Goal: Task Accomplishment & Management: Use online tool/utility

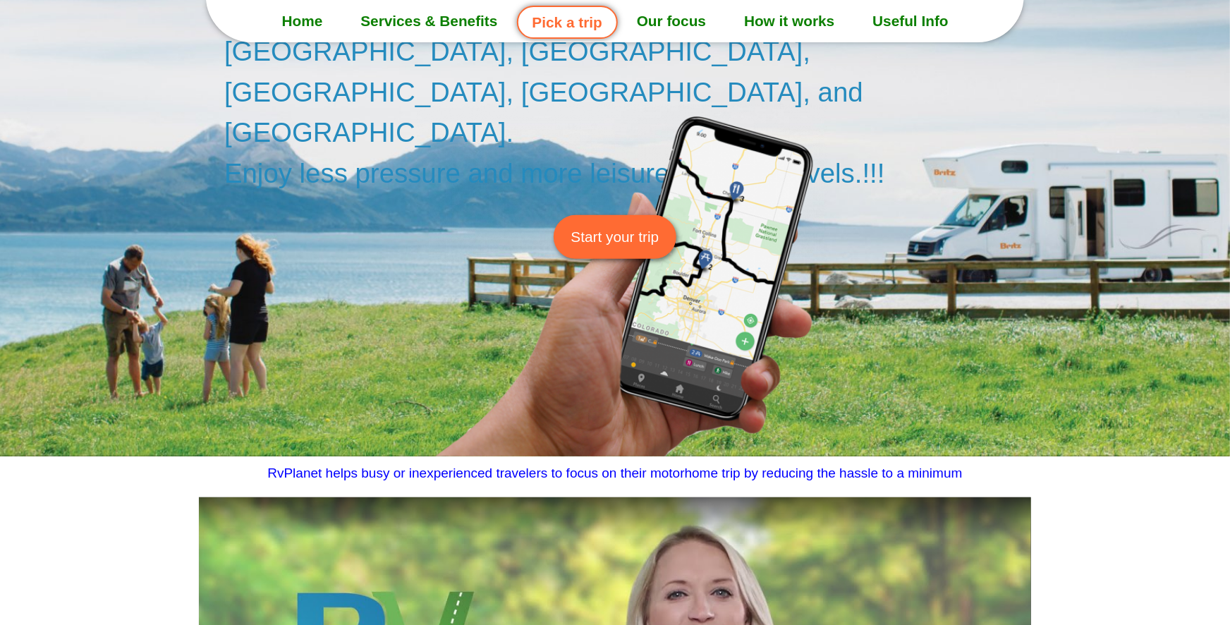
scroll to position [282, 0]
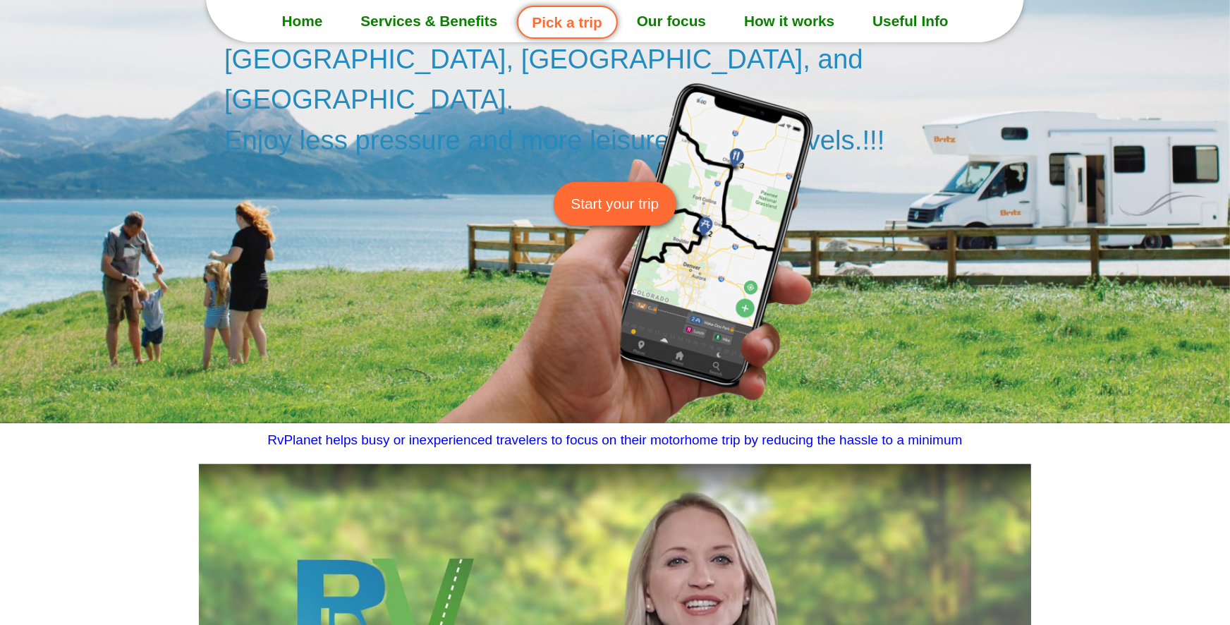
click at [603, 214] on span "Start your trip" at bounding box center [615, 203] width 88 height 22
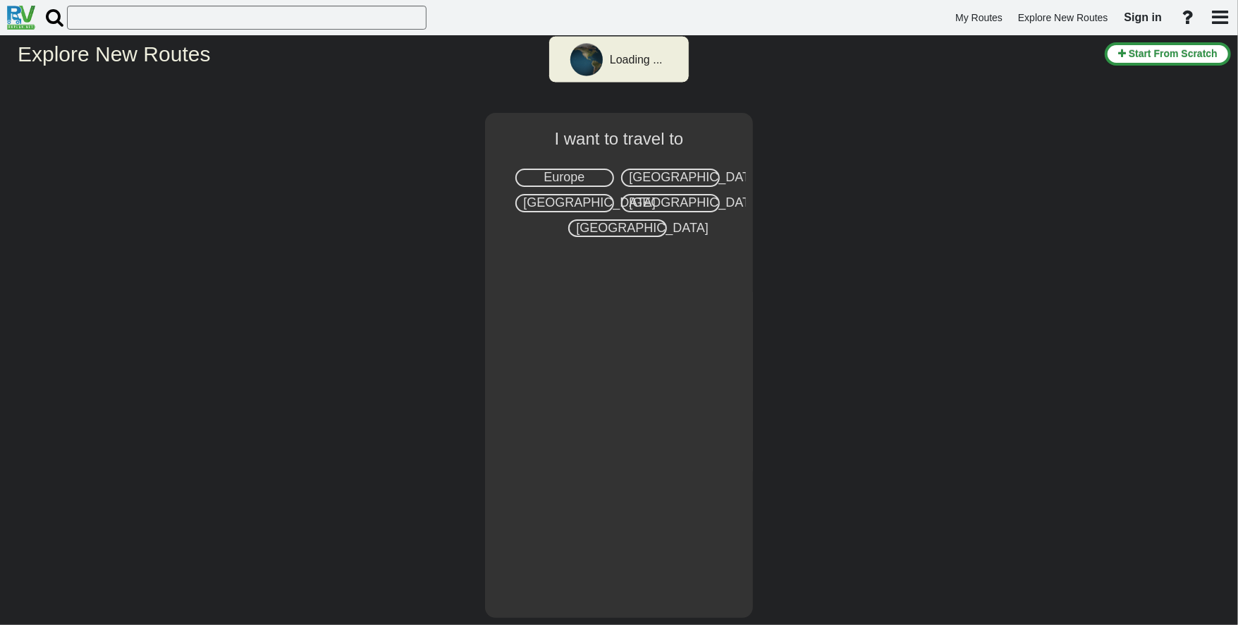
select select "number:1"
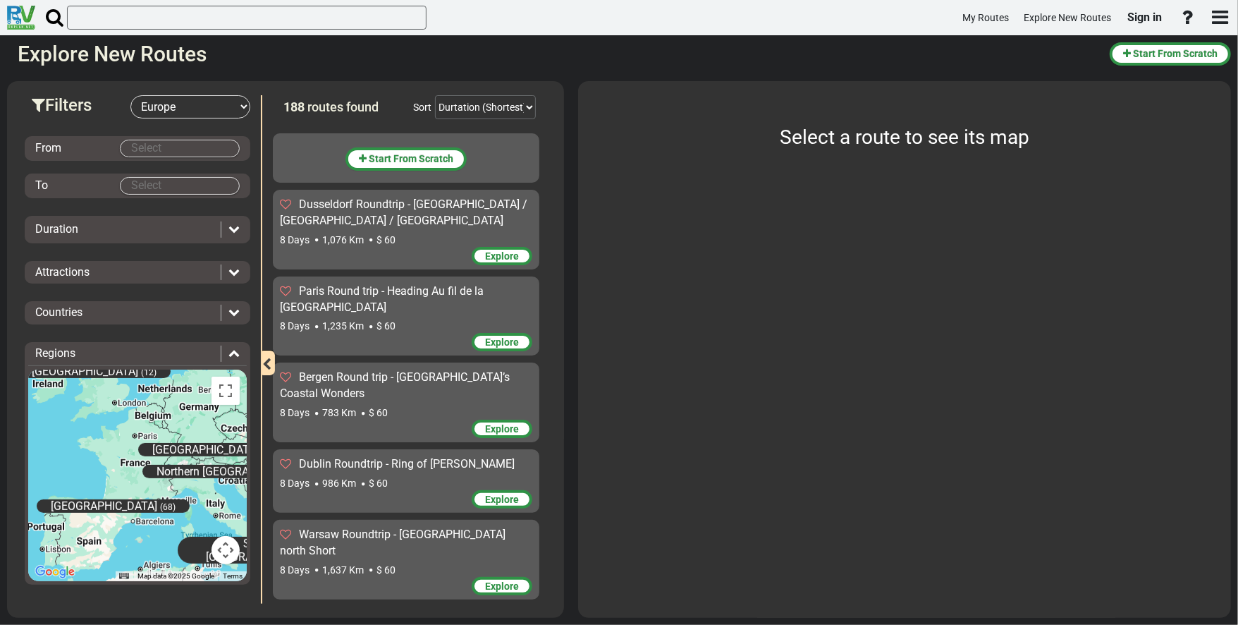
drag, startPoint x: 193, startPoint y: 532, endPoint x: 190, endPoint y: 420, distance: 112.1
click at [190, 420] on div "Central Europe (57) Eastern Europe (31) Great Britain (12) Iceland (5) North Eu…" at bounding box center [137, 475] width 219 height 212
click at [159, 148] on body "My Routes Explore New Routes Sign in ×" at bounding box center [619, 312] width 1238 height 625
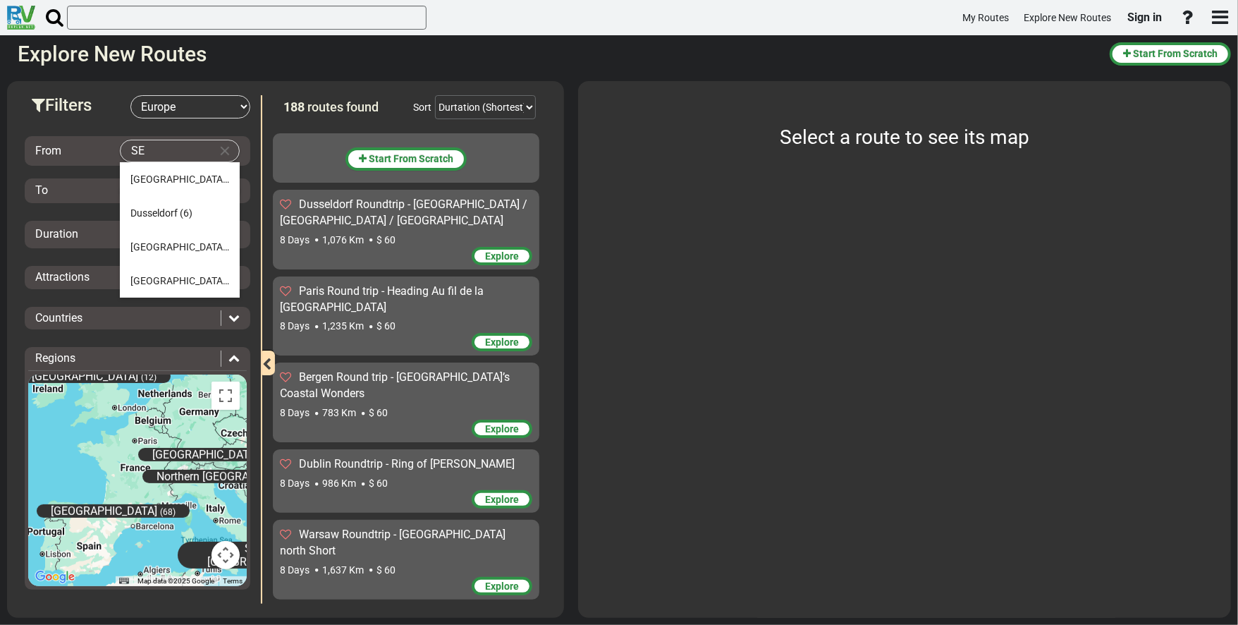
type input "S"
type input "B"
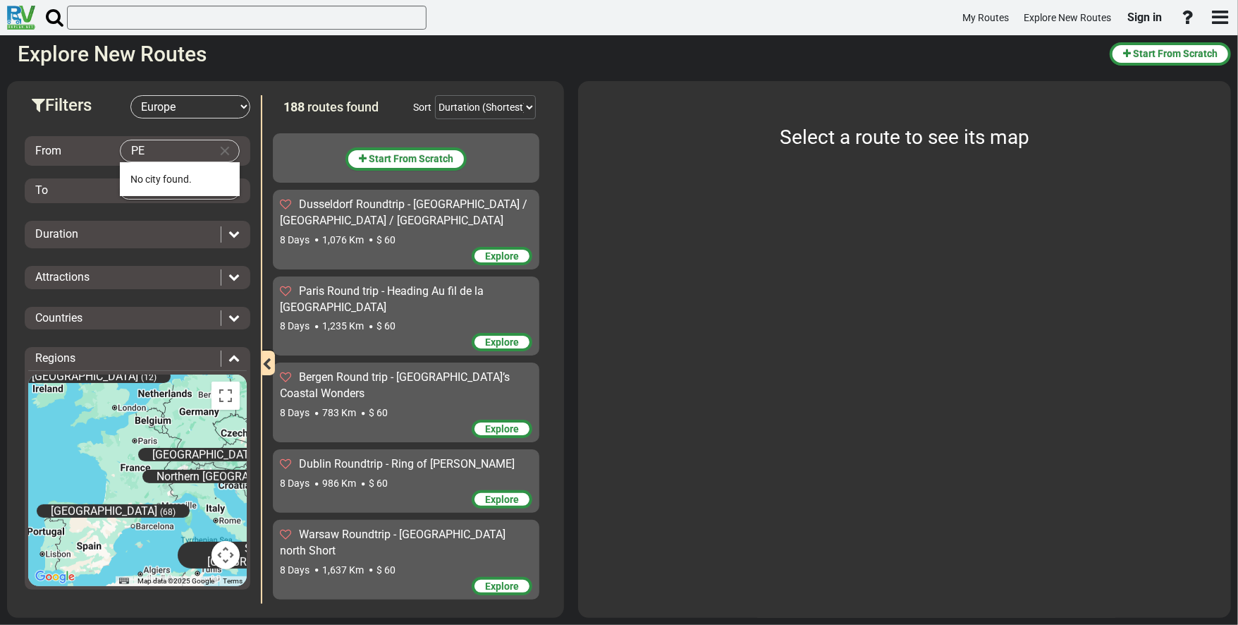
type input "P"
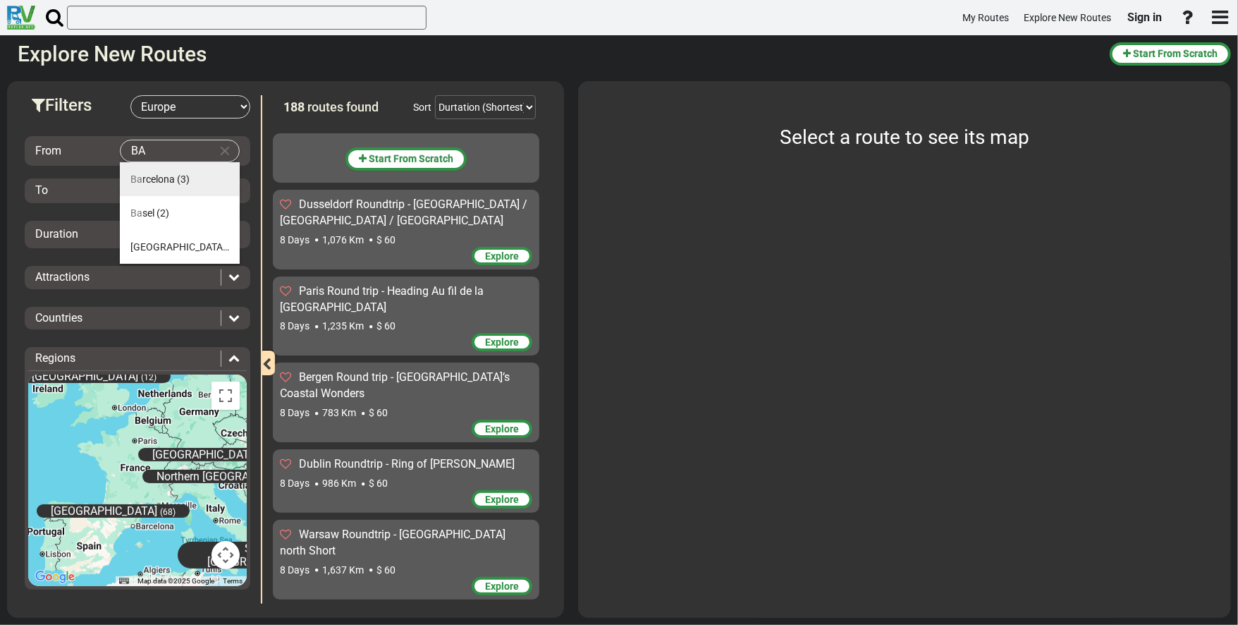
click at [171, 178] on span "Ba rcelona" at bounding box center [152, 178] width 44 height 11
type input "Barcelona"
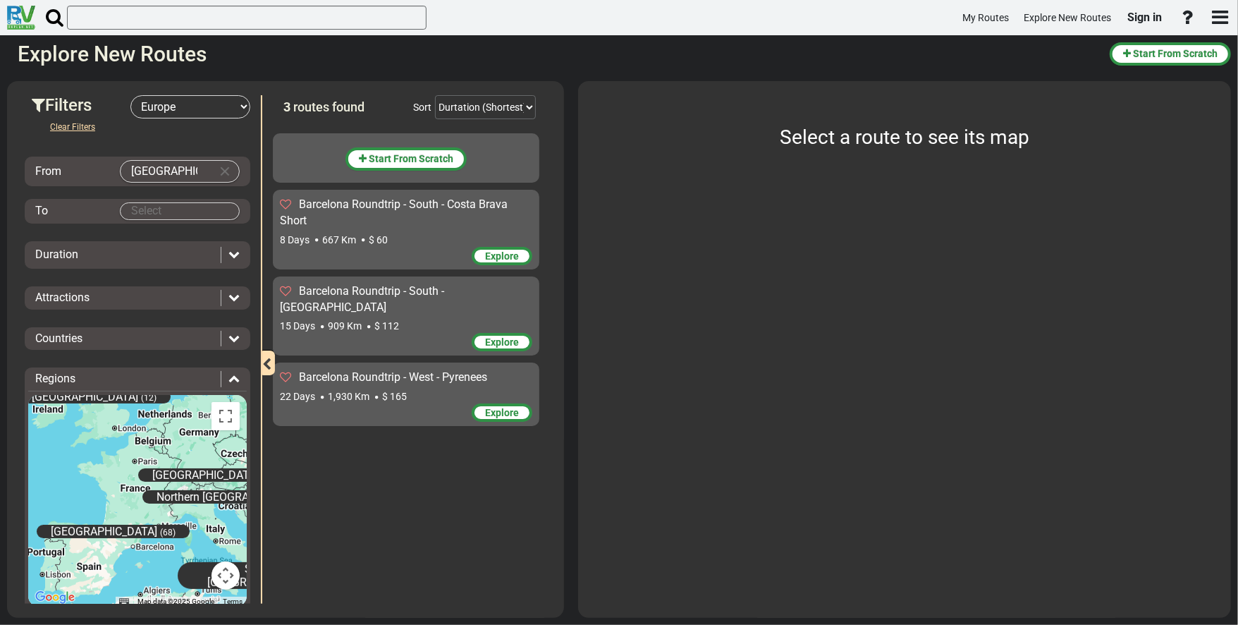
click at [410, 228] on div "Barcelona Roundtrip - South - Costa Brava Short" at bounding box center [406, 213] width 252 height 32
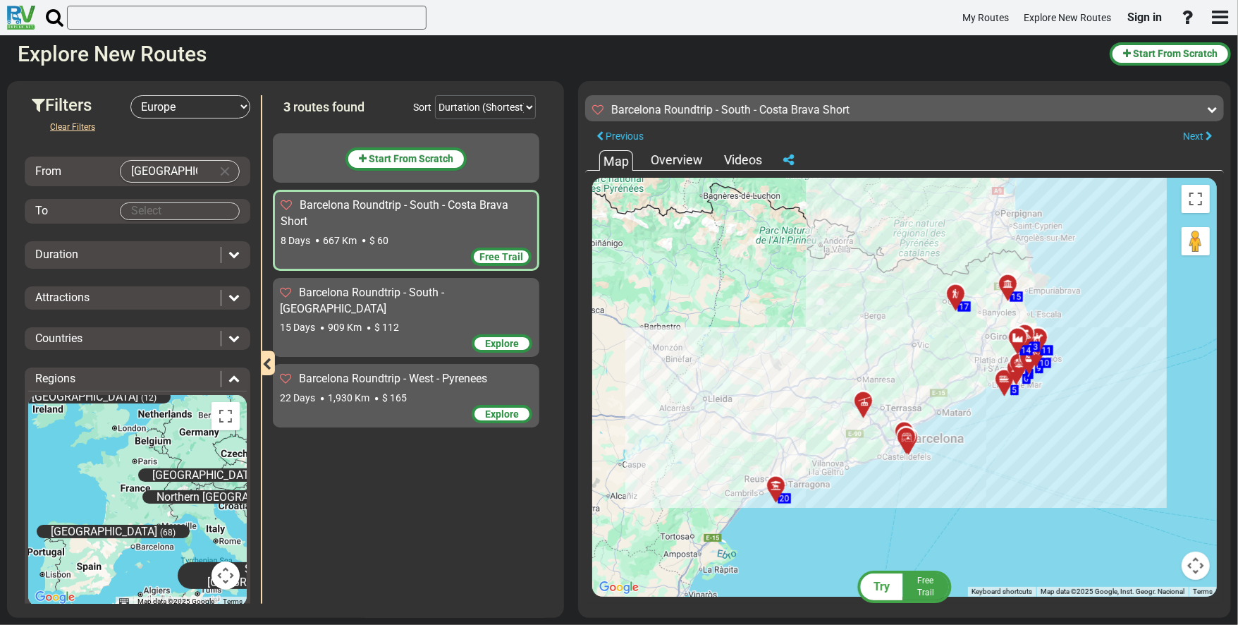
click at [433, 334] on div "Explore" at bounding box center [406, 344] width 252 height 21
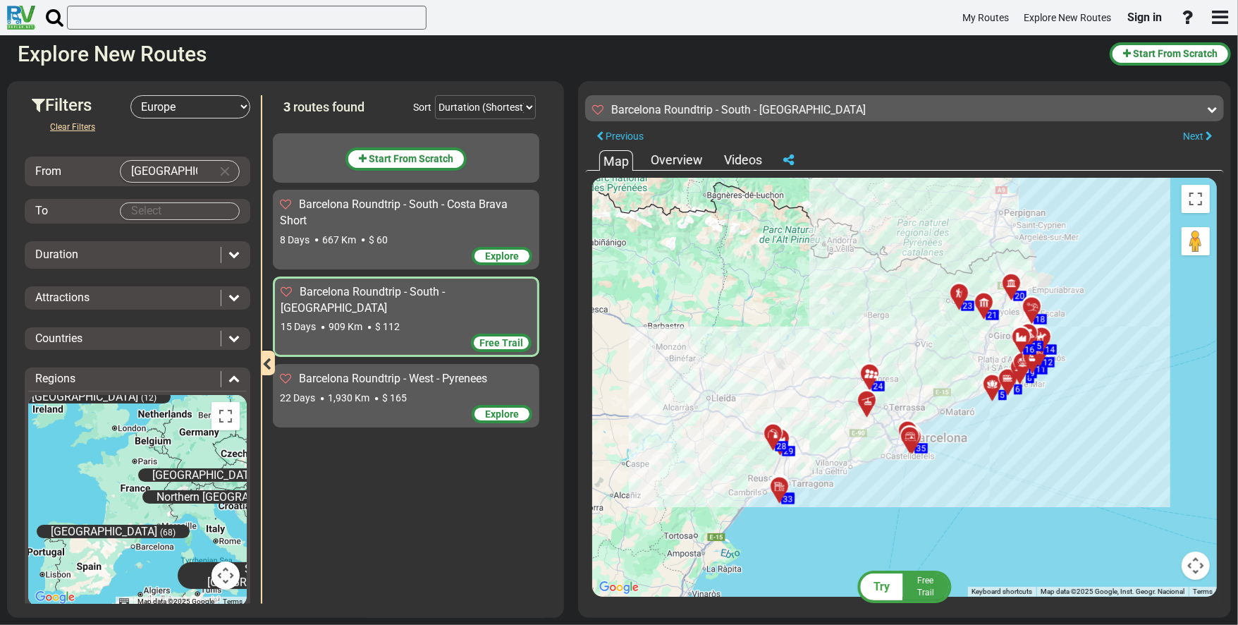
click at [448, 405] on div "Explore" at bounding box center [406, 415] width 252 height 21
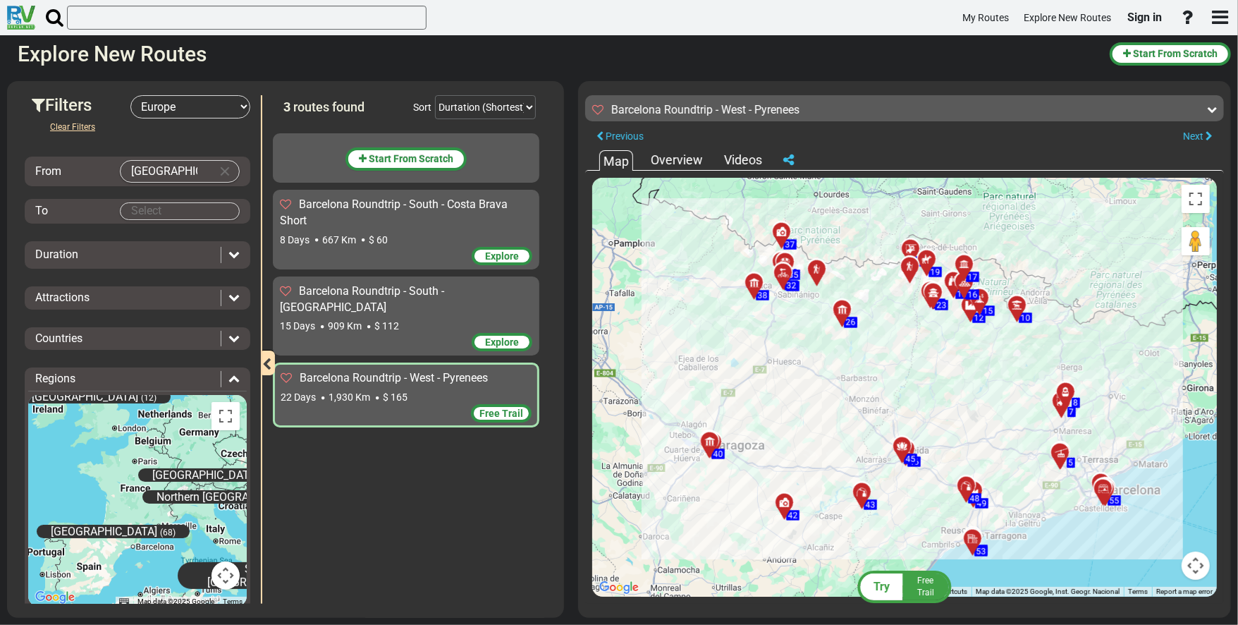
click at [496, 408] on span "Free Trail" at bounding box center [501, 413] width 44 height 11
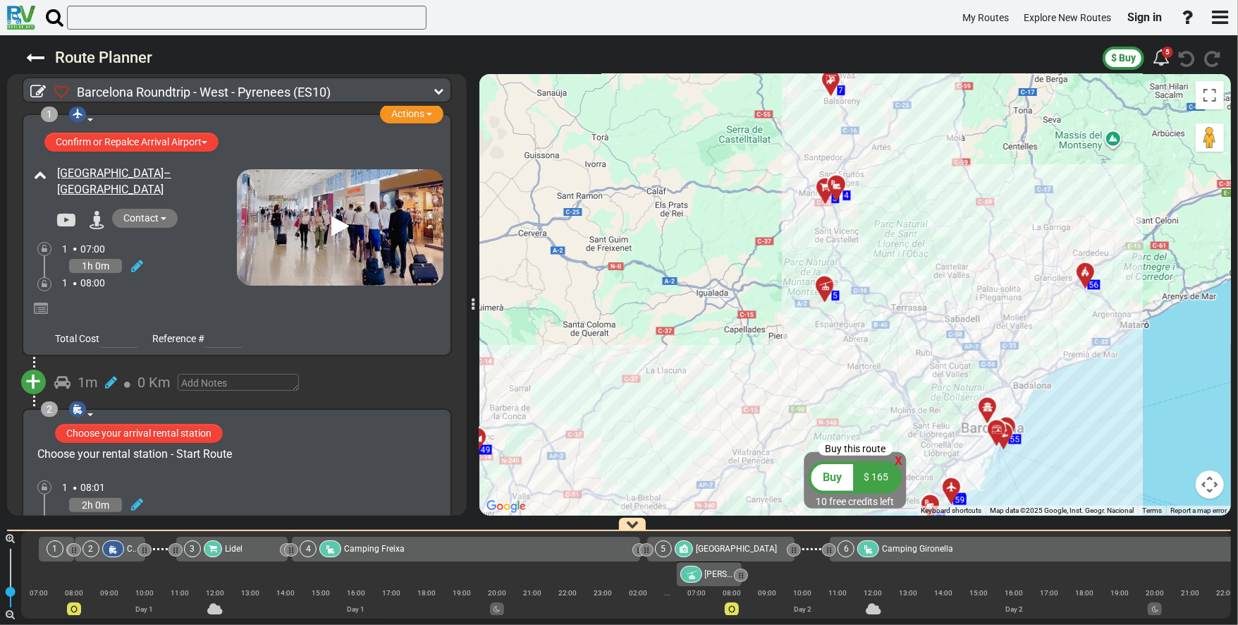
drag, startPoint x: 981, startPoint y: 415, endPoint x: 1090, endPoint y: 484, distance: 129.1
click at [1090, 484] on div "To activate drag with keyboard, press Alt + Enter. Once in keyboard drag state,…" at bounding box center [855, 294] width 752 height 441
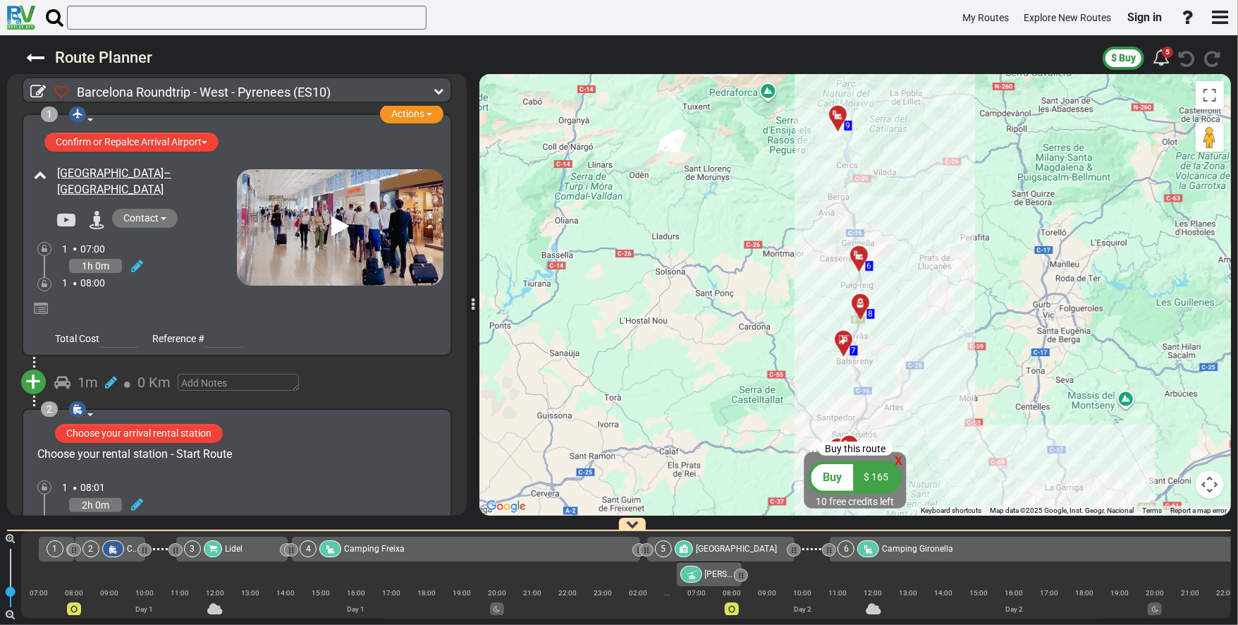
drag, startPoint x: 962, startPoint y: 292, endPoint x: 973, endPoint y: 467, distance: 175.2
click at [973, 467] on div "To activate drag with keyboard, press Alt + Enter. Once in keyboard drag state,…" at bounding box center [855, 294] width 752 height 441
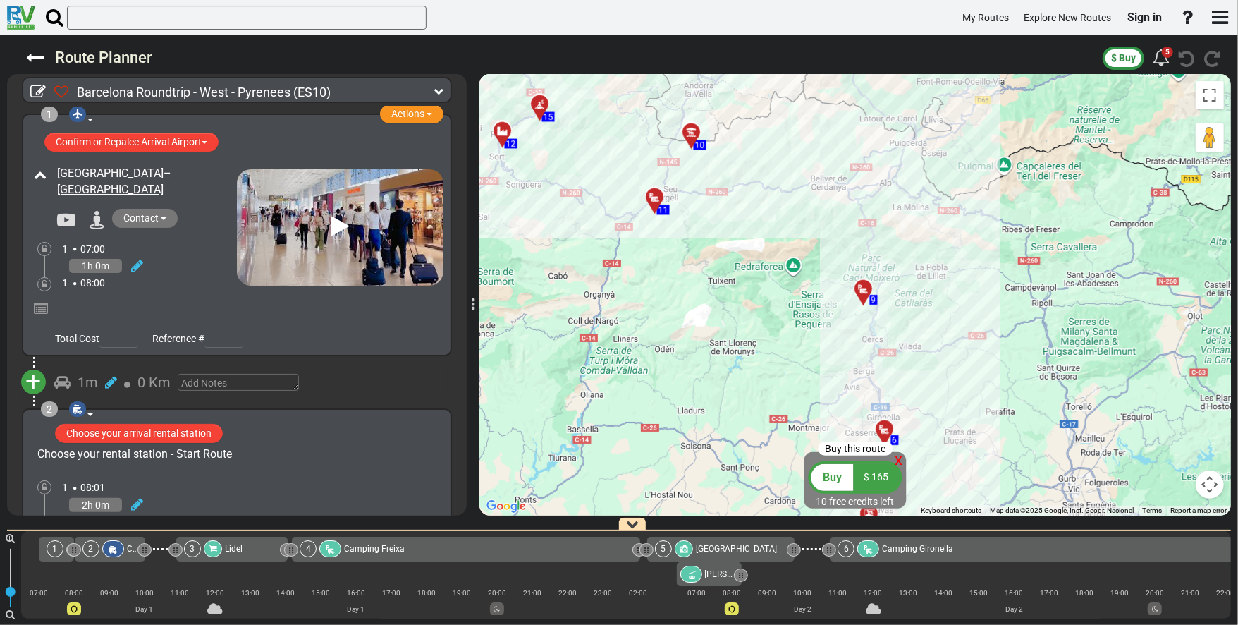
drag, startPoint x: 959, startPoint y: 270, endPoint x: 983, endPoint y: 418, distance: 150.0
click at [983, 418] on div "To activate drag with keyboard, press Alt + Enter. Once in keyboard drag state,…" at bounding box center [855, 294] width 752 height 441
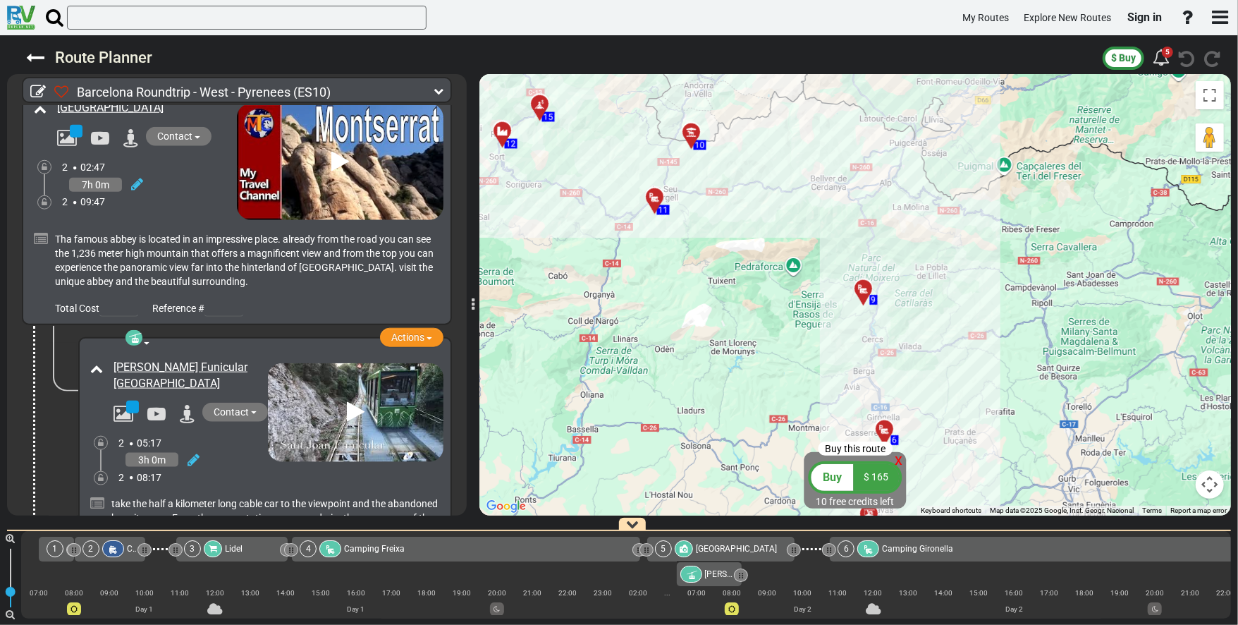
scroll to position [1015, 0]
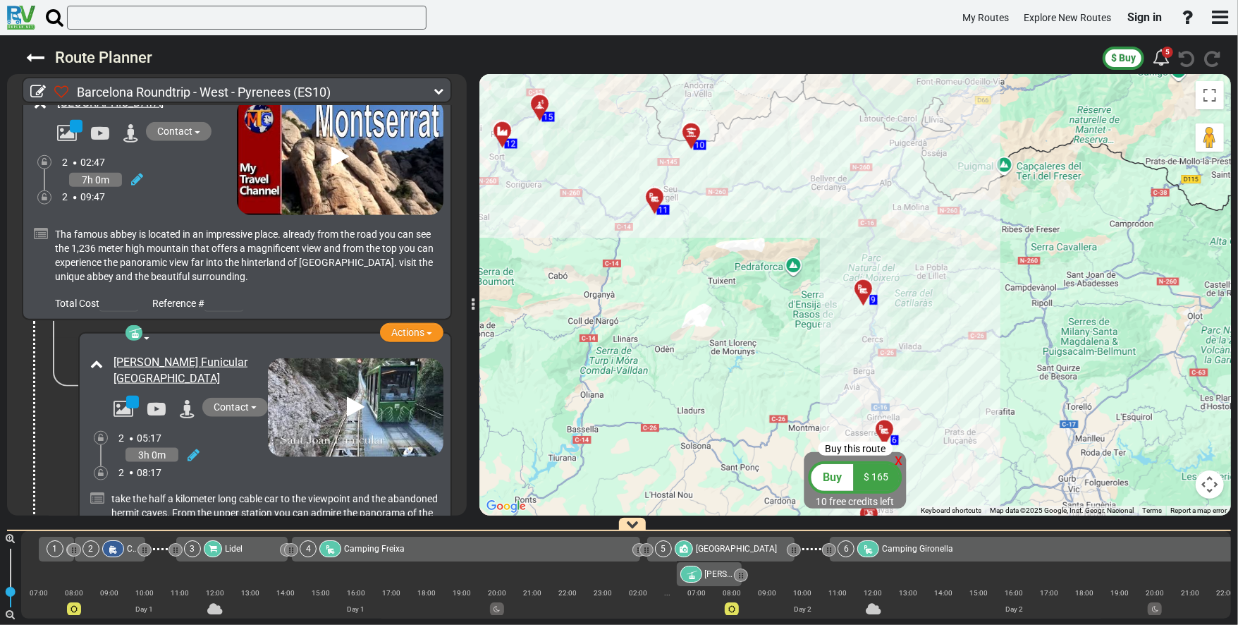
click at [360, 396] on icon at bounding box center [356, 407] width 18 height 23
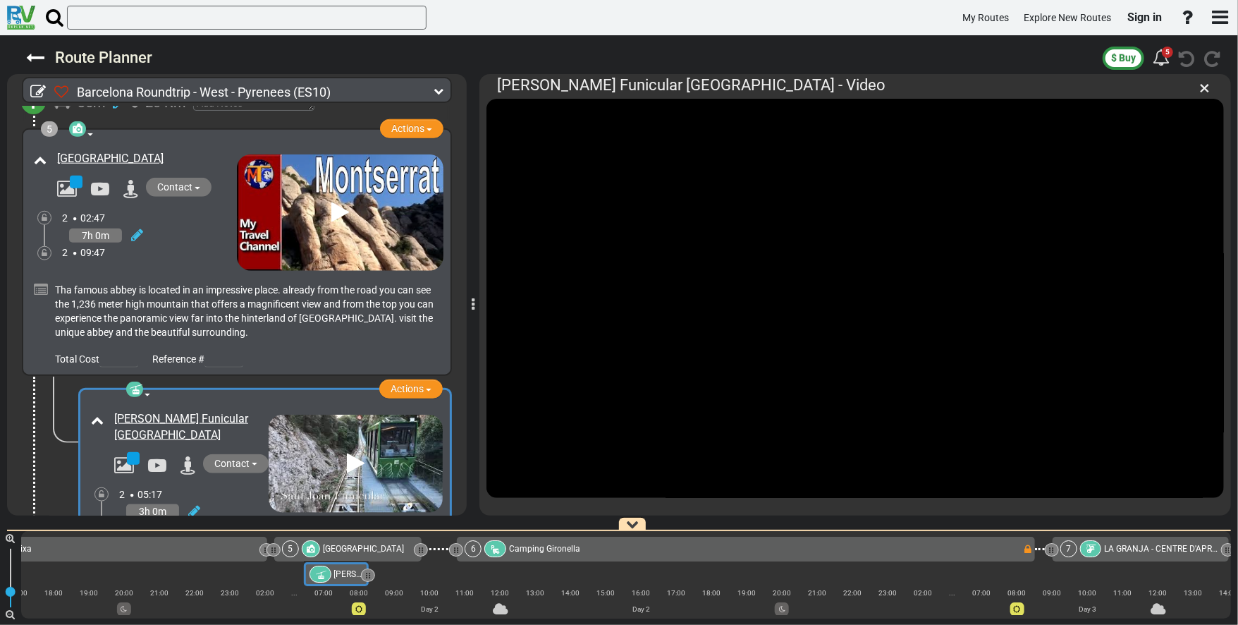
scroll to position [959, 0]
click at [344, 234] on img at bounding box center [340, 213] width 207 height 116
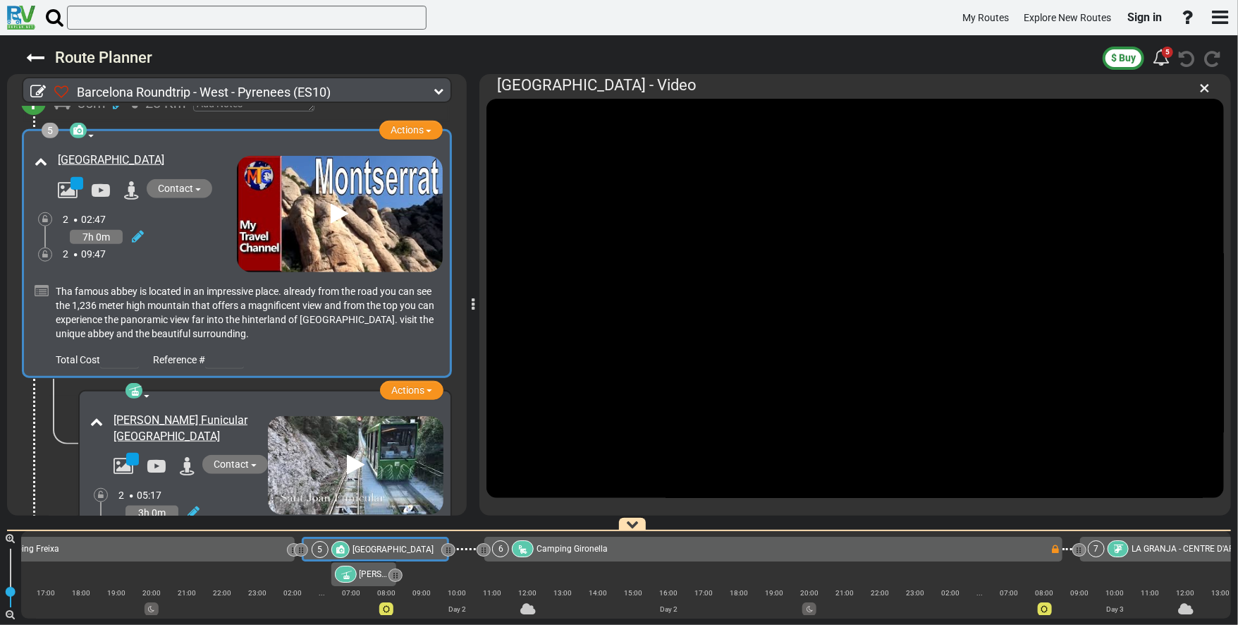
scroll to position [0, 344]
click at [353, 453] on icon at bounding box center [356, 464] width 18 height 23
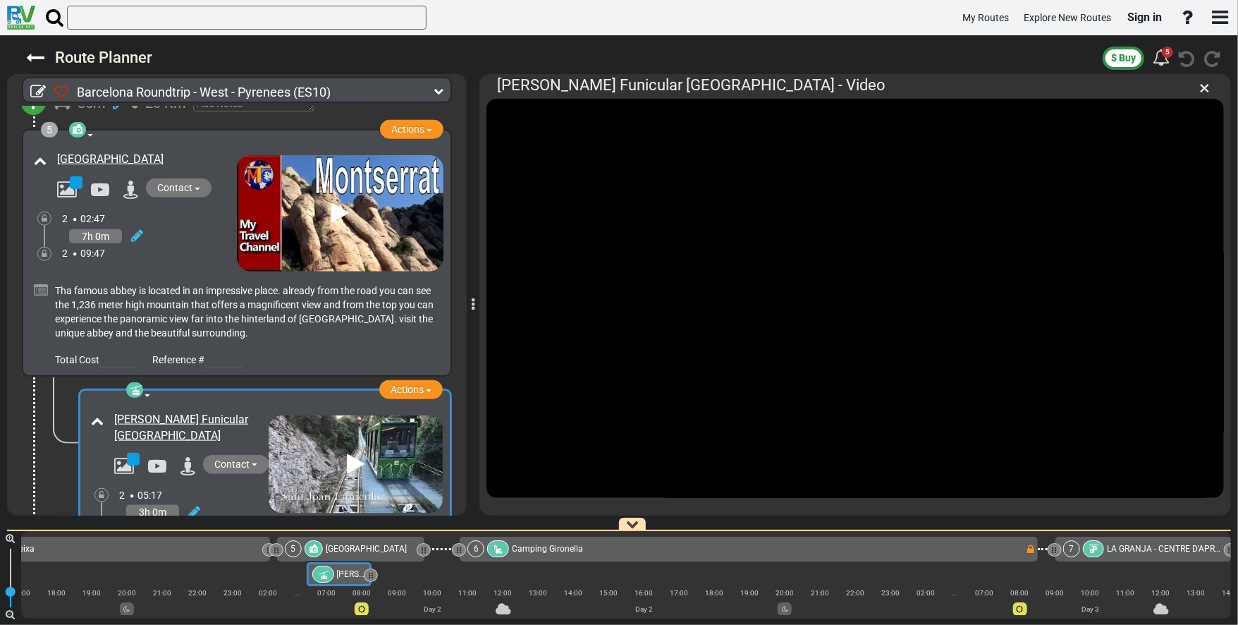
scroll to position [0, 373]
click at [1203, 87] on span "×" at bounding box center [1204, 87] width 11 height 23
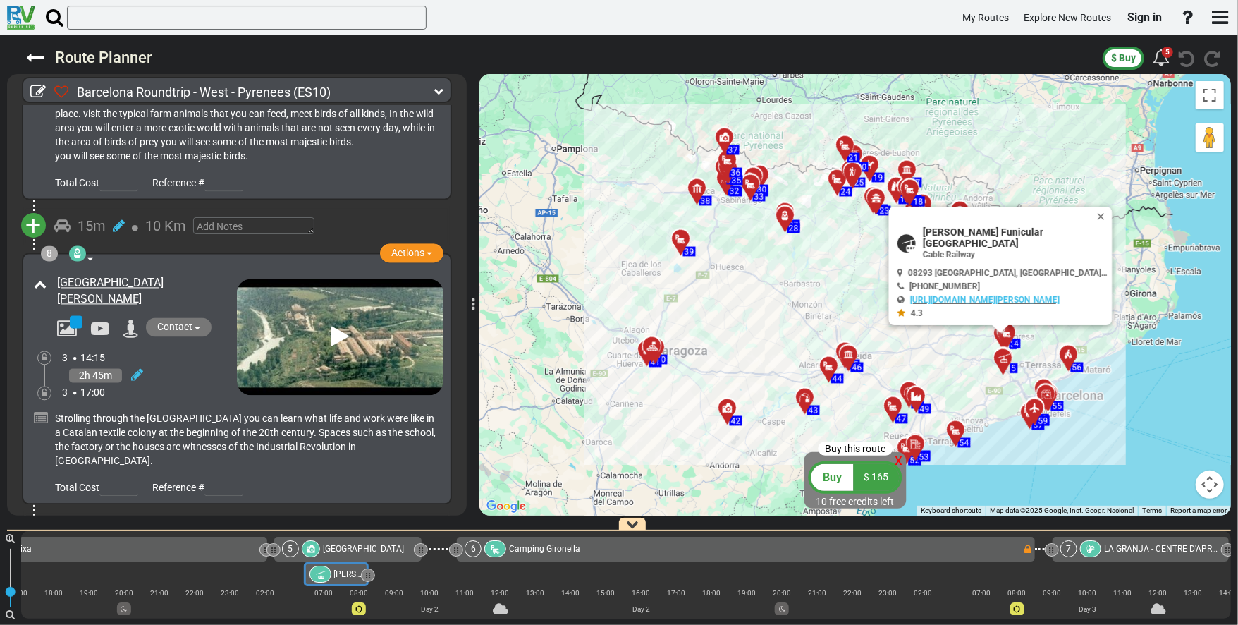
scroll to position [1974, 0]
click at [188, 384] on div "3 17:00" at bounding box center [149, 391] width 175 height 14
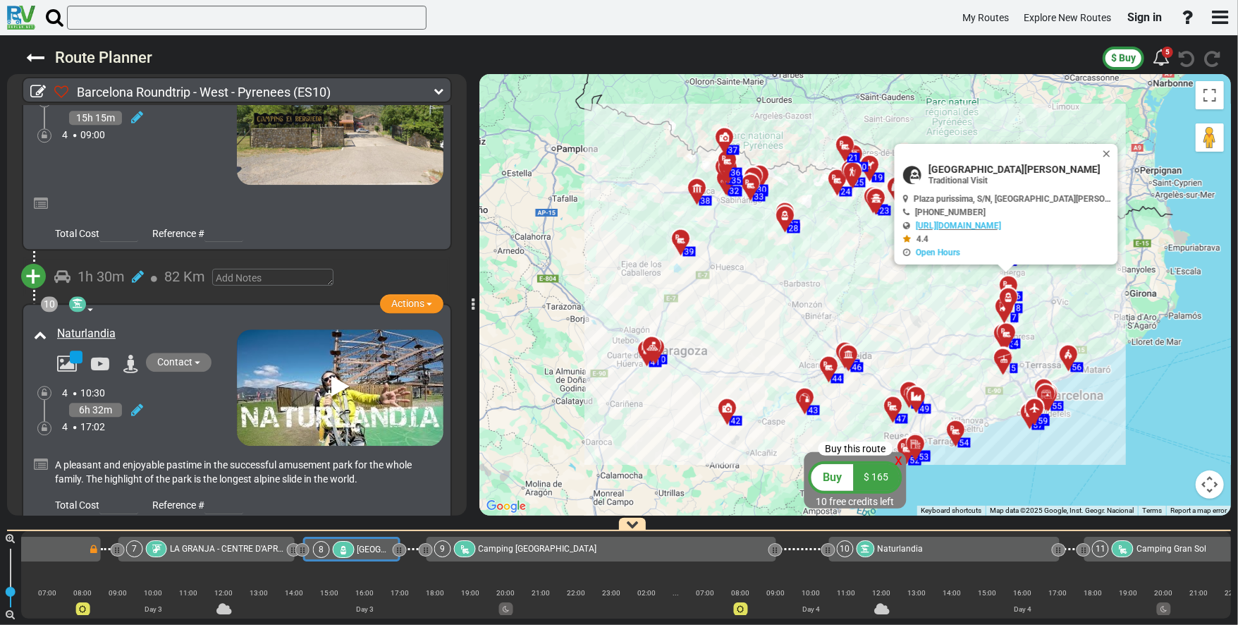
scroll to position [2537, 0]
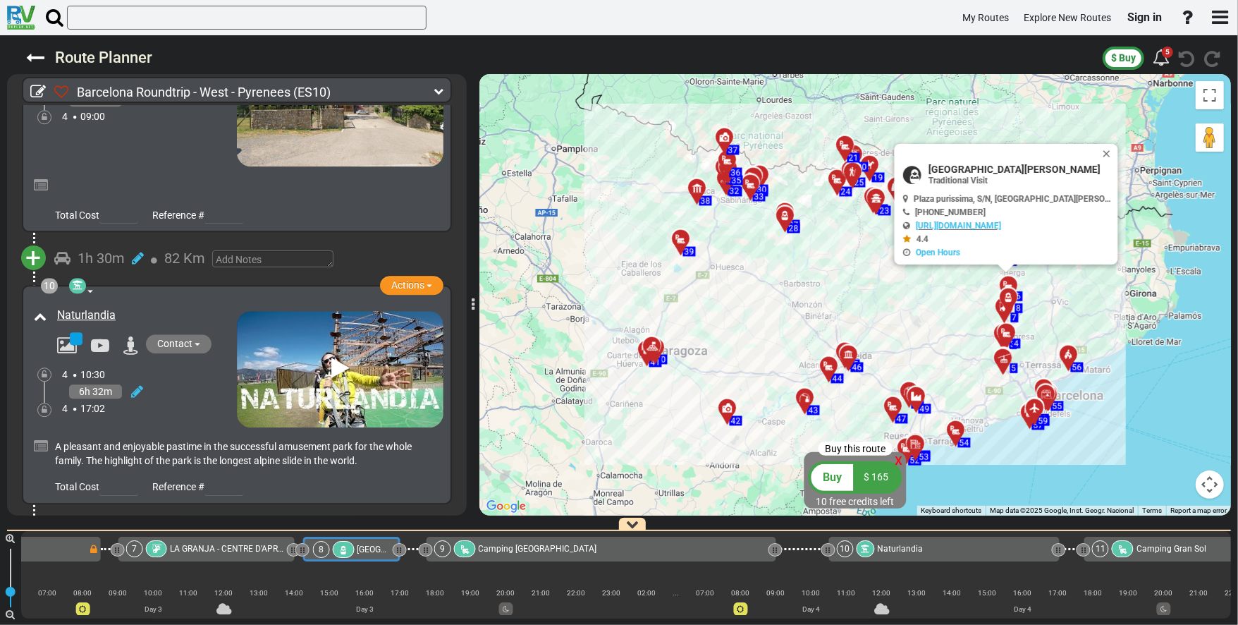
click at [192, 381] on div "6h 32m" at bounding box center [149, 391] width 175 height 20
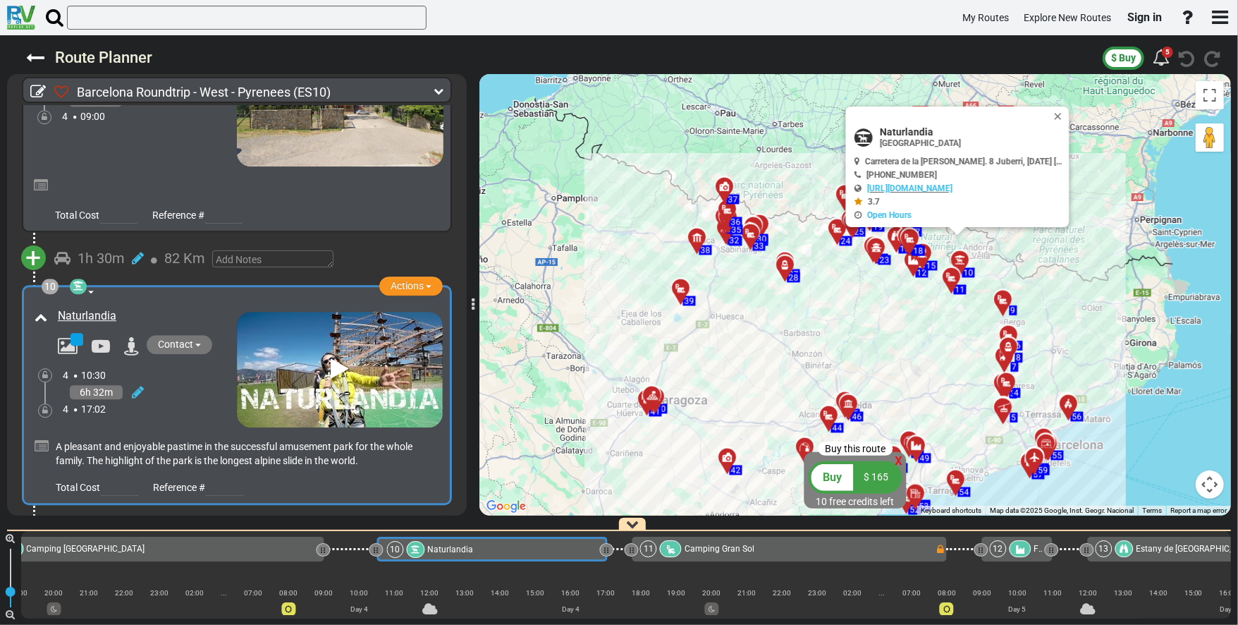
scroll to position [0, 1832]
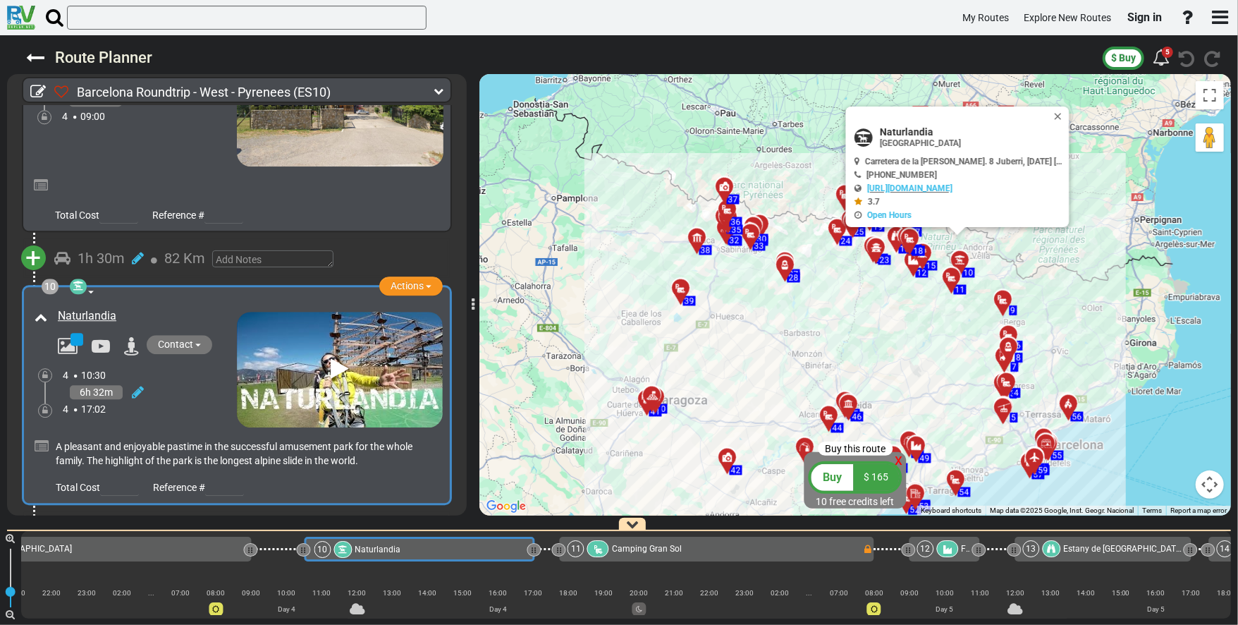
click at [335, 357] on icon at bounding box center [340, 368] width 18 height 23
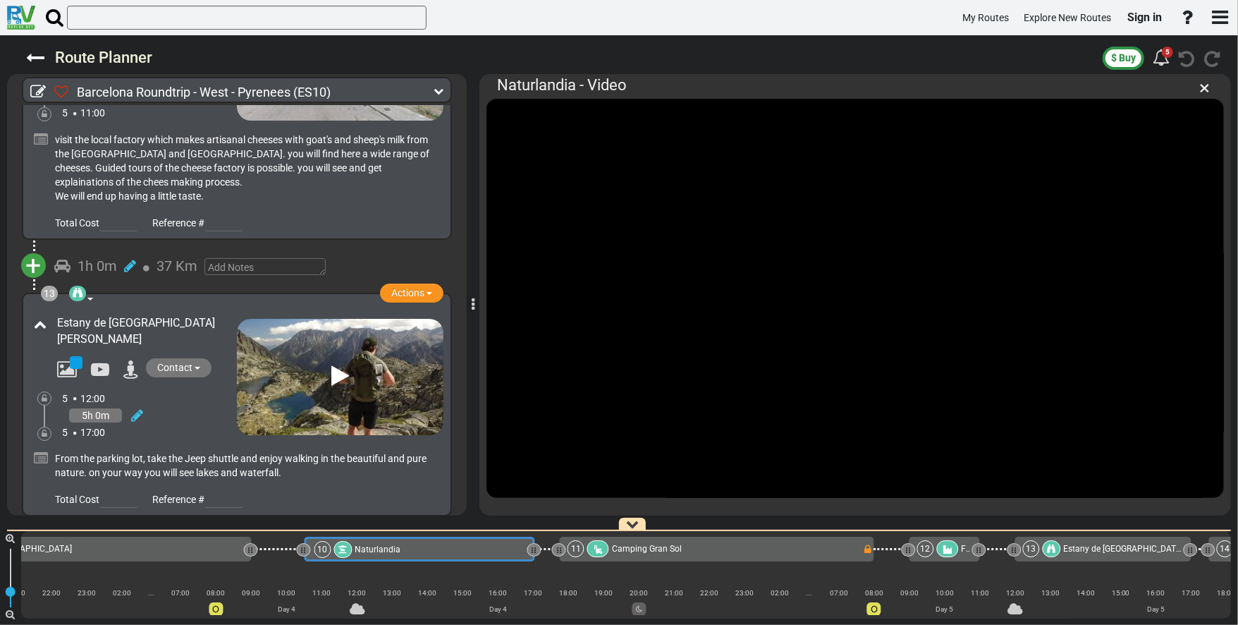
scroll to position [3381, 0]
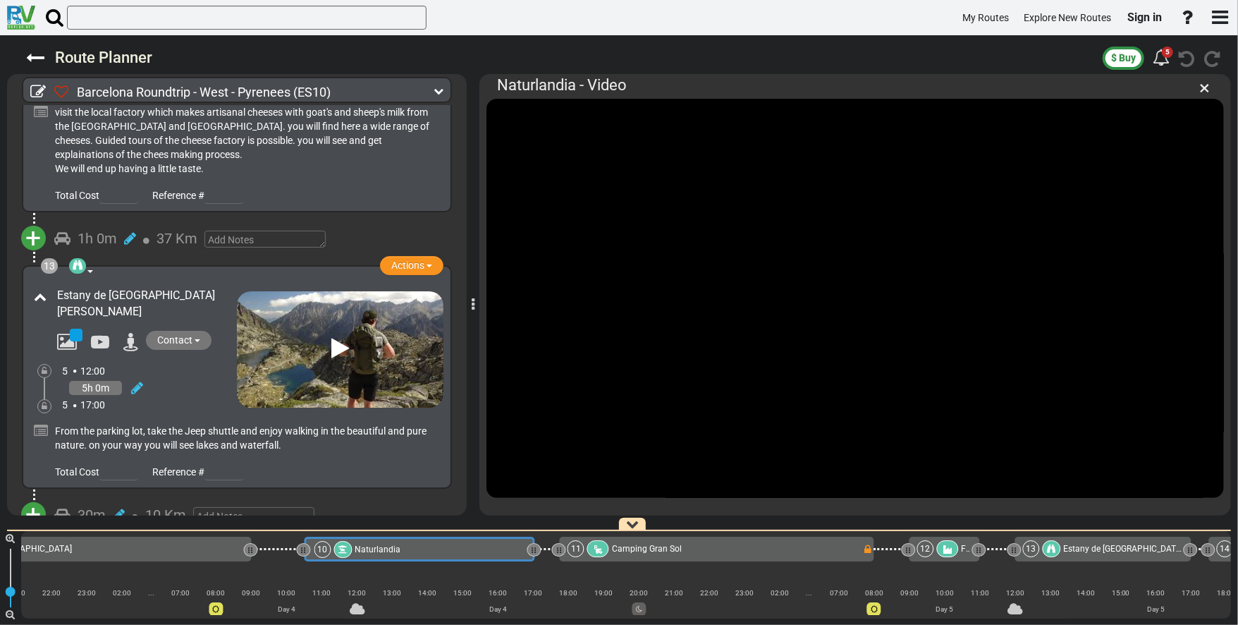
click at [334, 338] on icon at bounding box center [340, 349] width 18 height 23
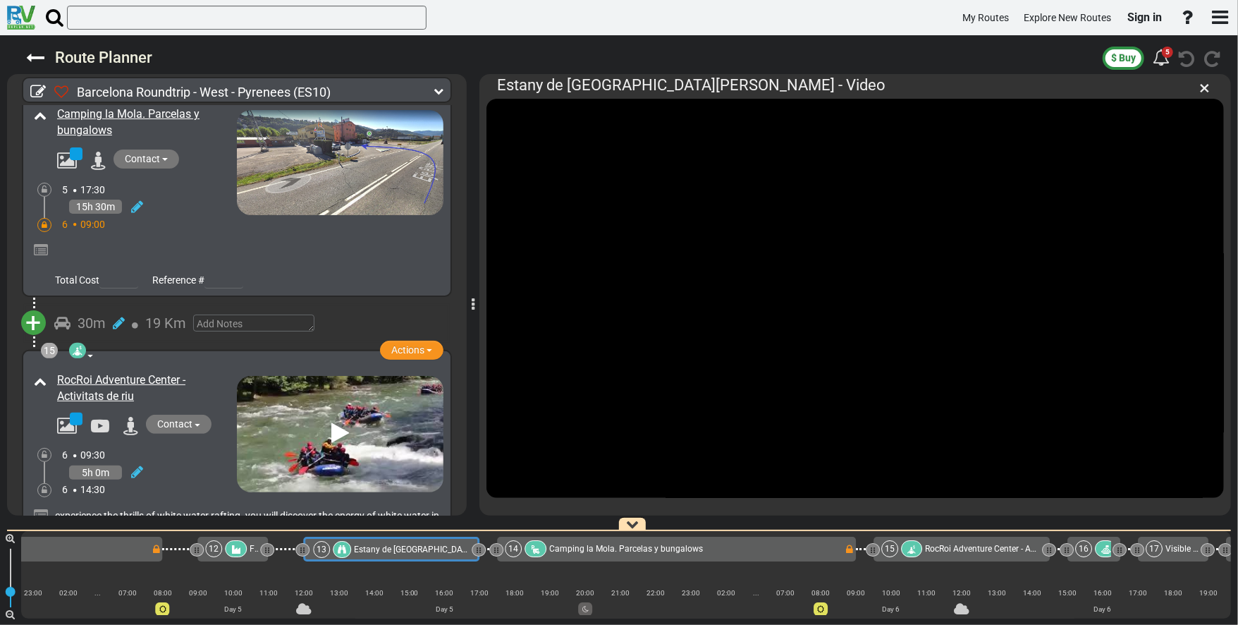
scroll to position [3888, 0]
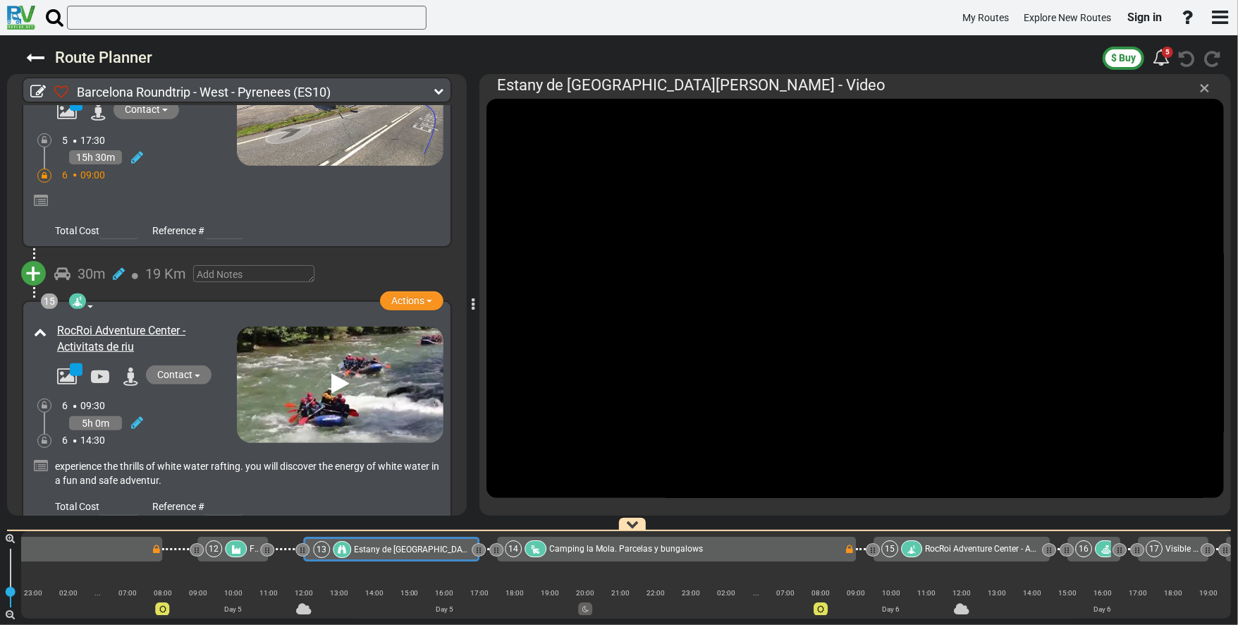
click at [1204, 88] on span "×" at bounding box center [1204, 87] width 11 height 23
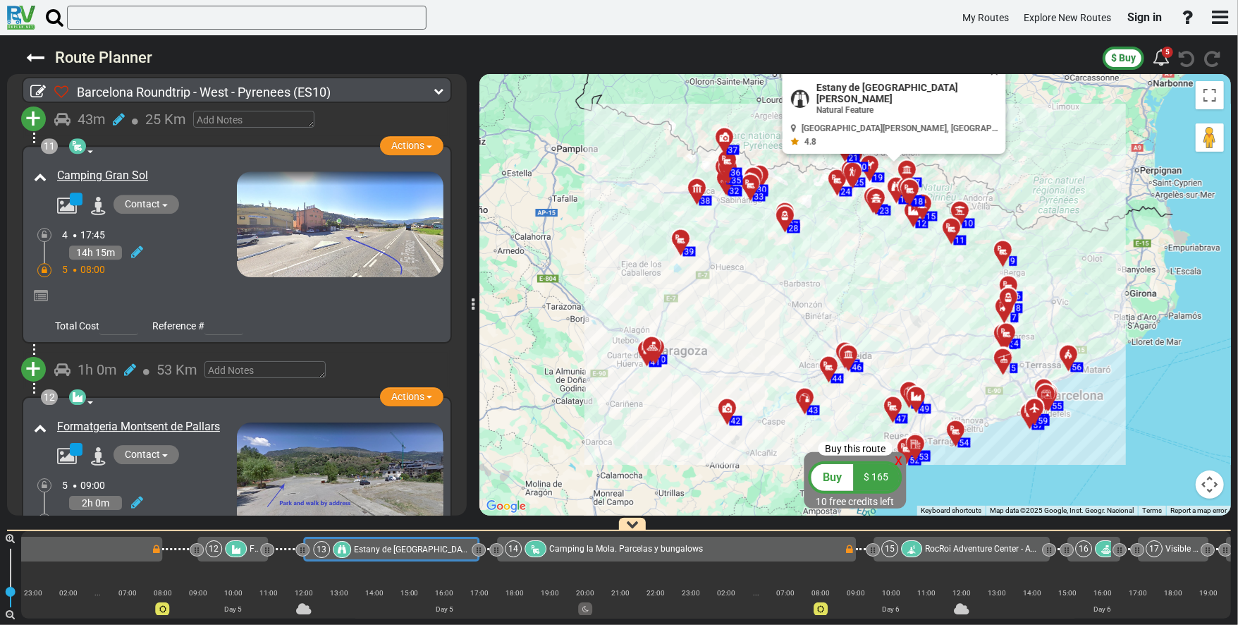
scroll to position [2929, 0]
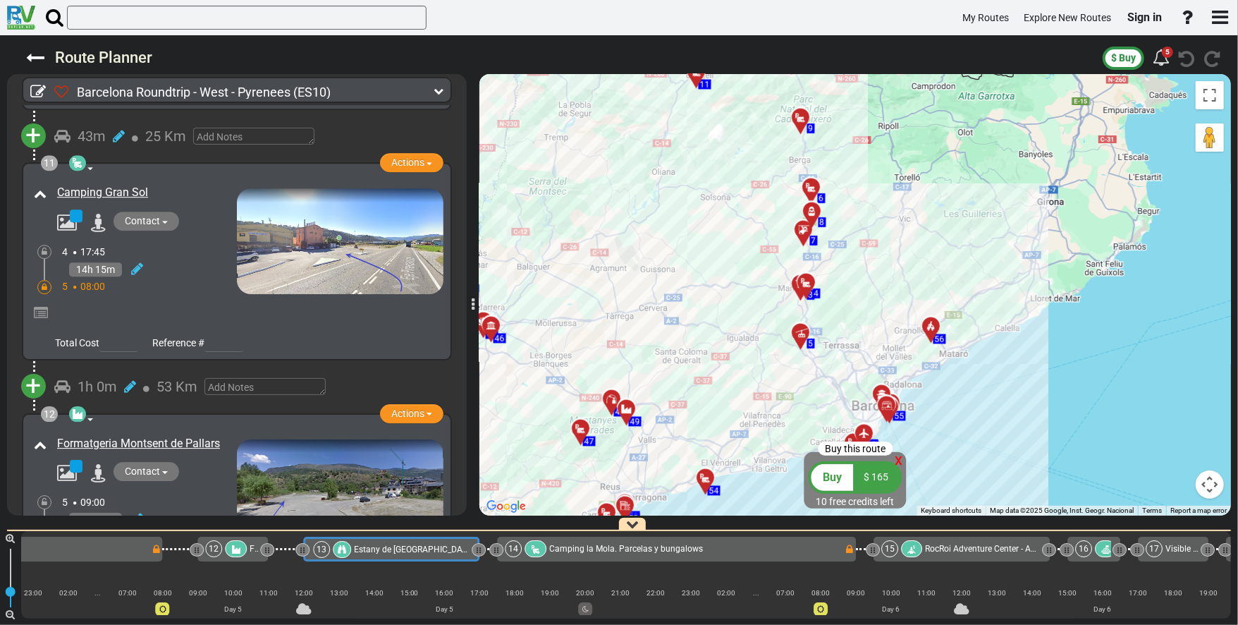
drag, startPoint x: 733, startPoint y: 456, endPoint x: 785, endPoint y: 506, distance: 71.8
click at [785, 506] on div "To activate drag with keyboard, press Alt + Enter. Once in keyboard drag state,…" at bounding box center [855, 294] width 752 height 441
